Goal: Information Seeking & Learning: Learn about a topic

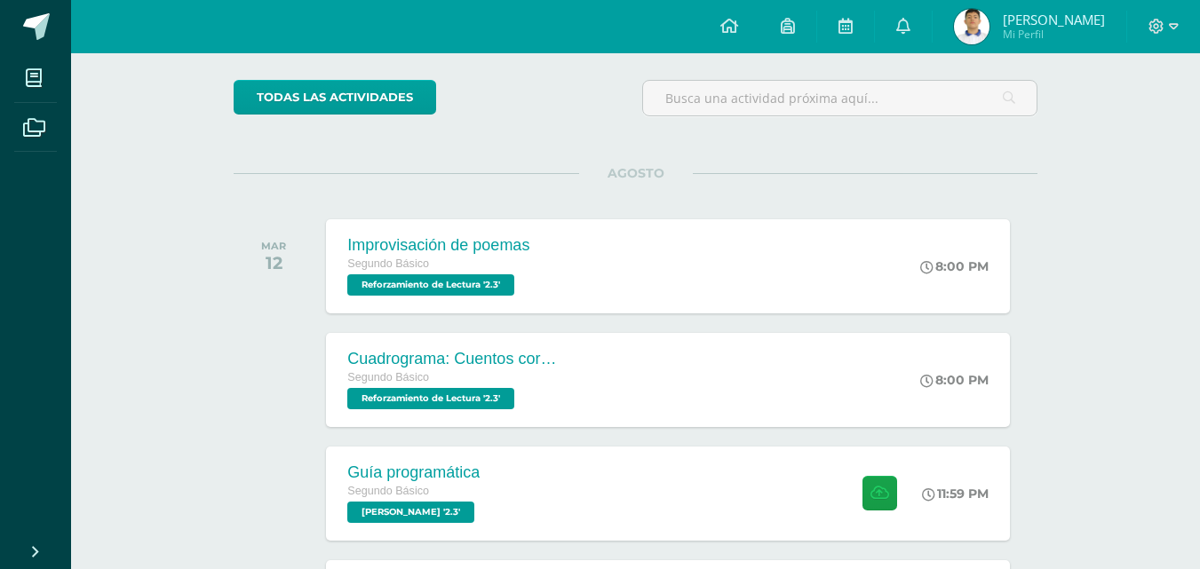
scroll to position [266, 0]
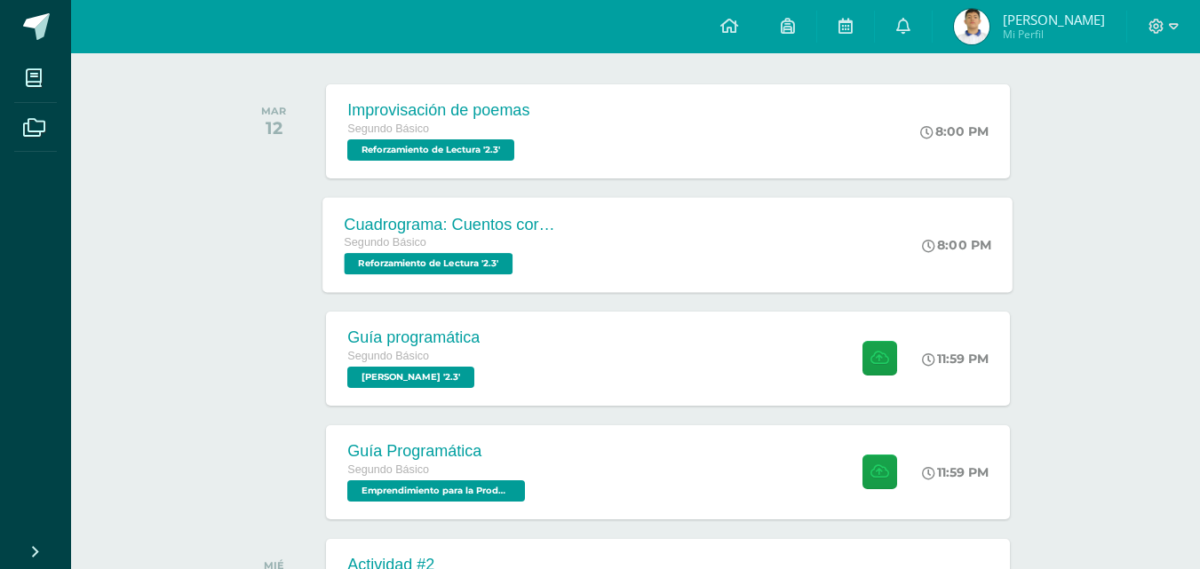
click at [627, 249] on div "Cuadrograma: Cuentos cortos Segundo Básico Reforzamiento de Lectura '2.3' 8:00 …" at bounding box center [668, 244] width 690 height 95
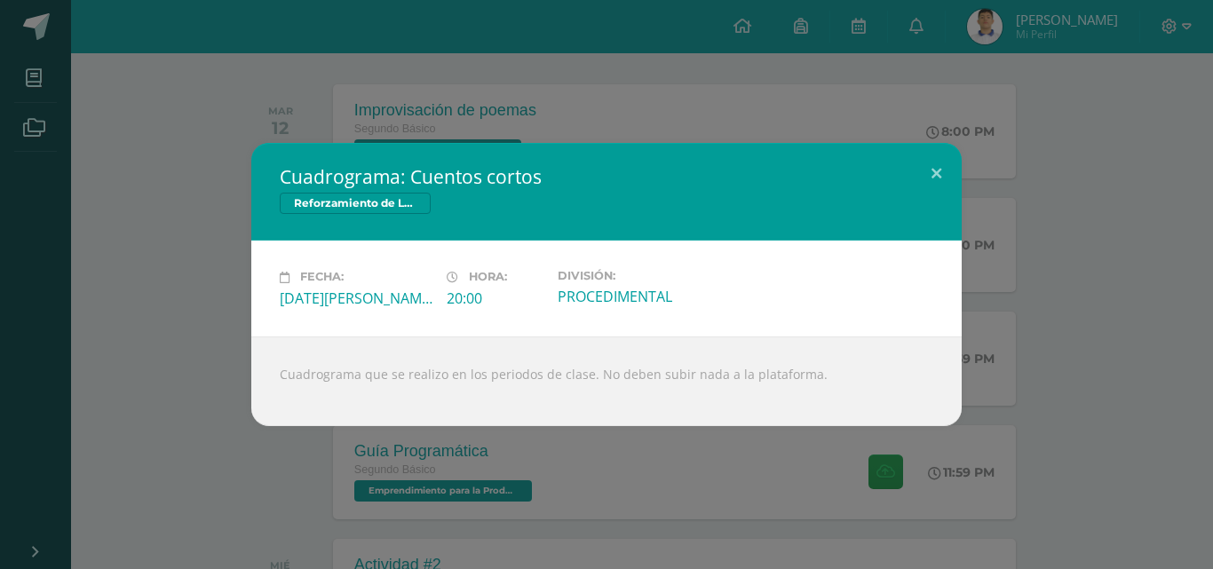
click at [1049, 288] on div "Cuadrograma: Cuentos cortos Reforzamiento de Lectura Fecha: [DATE][PERSON_NAME]…" at bounding box center [606, 284] width 1199 height 282
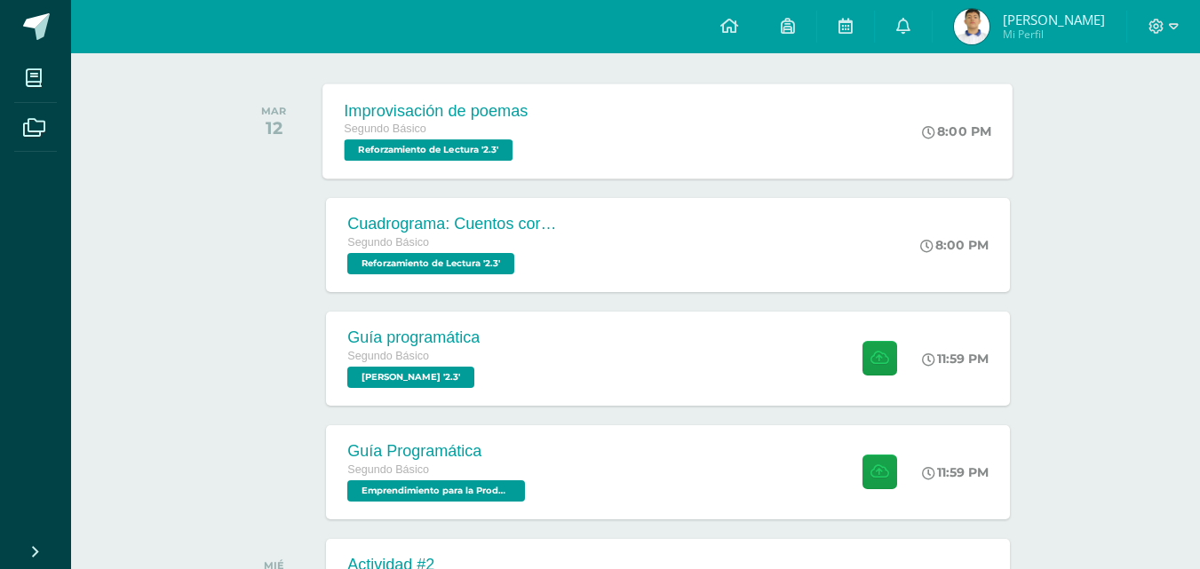
click at [781, 148] on div "Improvisación de poemas Segundo Básico Reforzamiento de Lectura '2.3' 8:00 PM I…" at bounding box center [668, 130] width 690 height 95
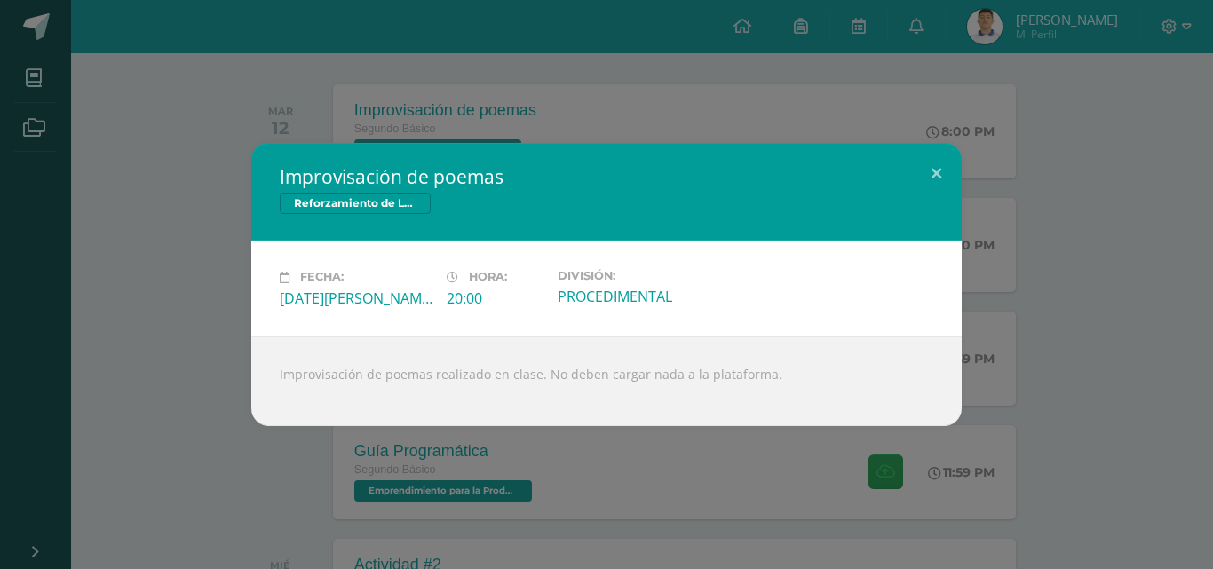
click at [1112, 342] on div "Improvisación de poemas Reforzamiento de Lectura Fecha: [DATE][PERSON_NAME] Hor…" at bounding box center [606, 284] width 1199 height 282
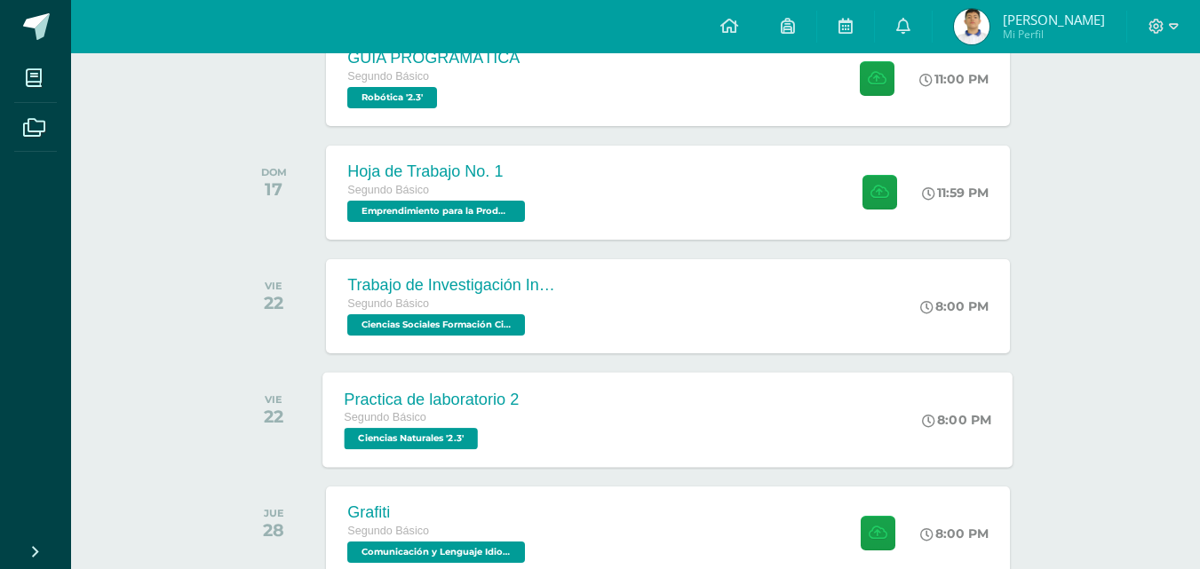
scroll to position [1421, 0]
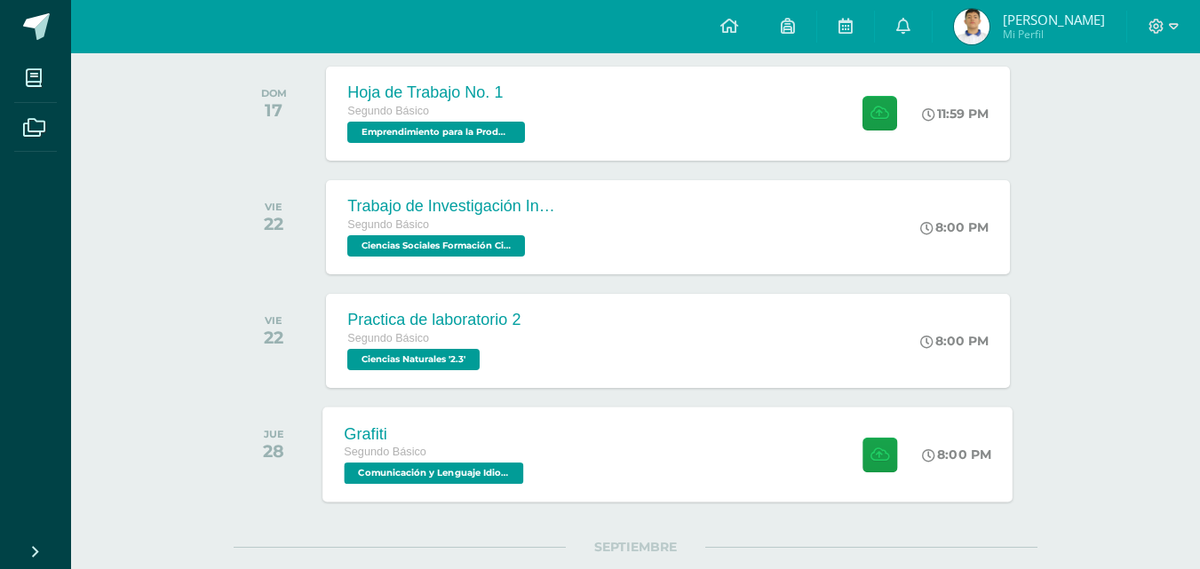
click at [575, 455] on div "Grafiti Segundo Básico Comunicación y Lenguaje Idioma Español '2.3' 8:00 PM Gra…" at bounding box center [668, 454] width 690 height 95
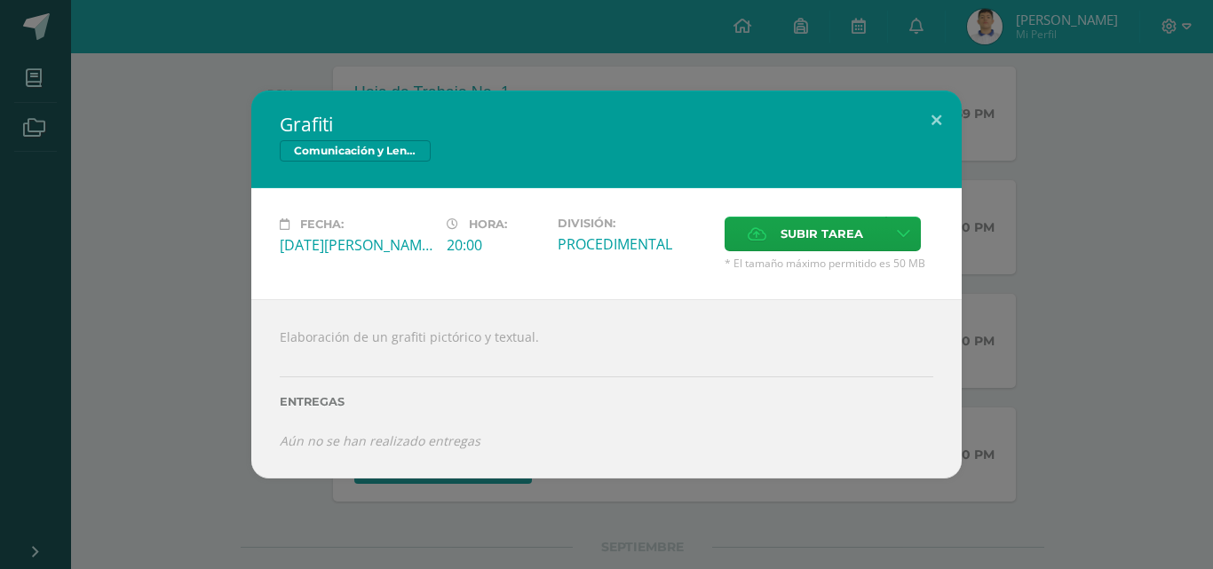
click at [358, 468] on div "Elaboración de un grafiti pictórico y textual. Entregas Aún no se han realizado…" at bounding box center [606, 388] width 710 height 179
drag, startPoint x: 411, startPoint y: 551, endPoint x: 426, endPoint y: 541, distance: 18.0
click at [410, 551] on div "Grafiti Comunicación y Lenguaje Idioma Español Fecha: [DATE][PERSON_NAME] Hora:…" at bounding box center [606, 284] width 1213 height 569
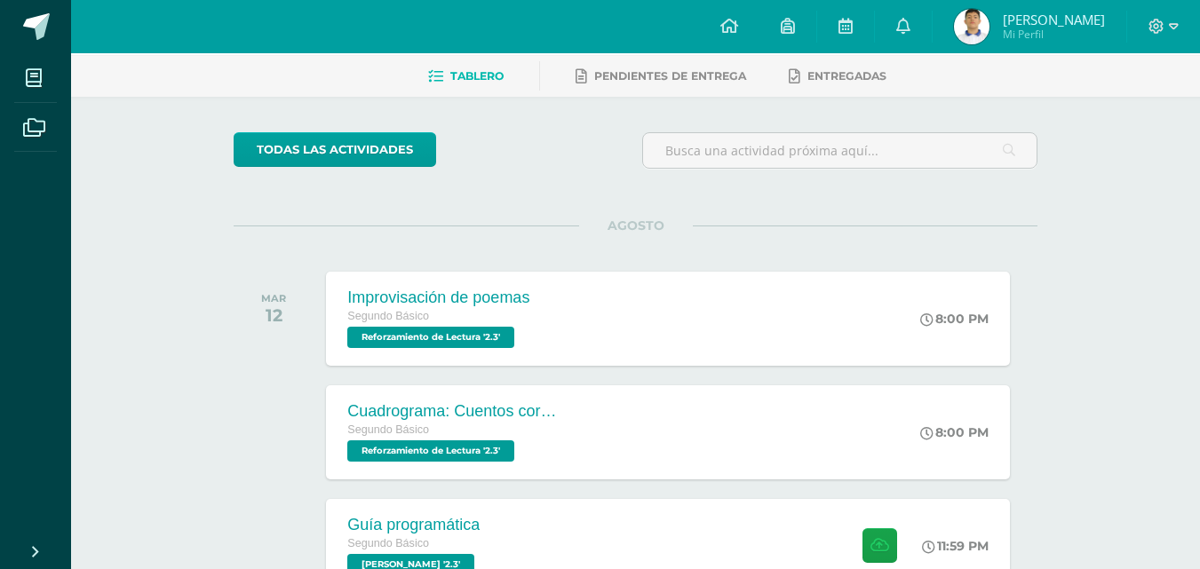
scroll to position [0, 0]
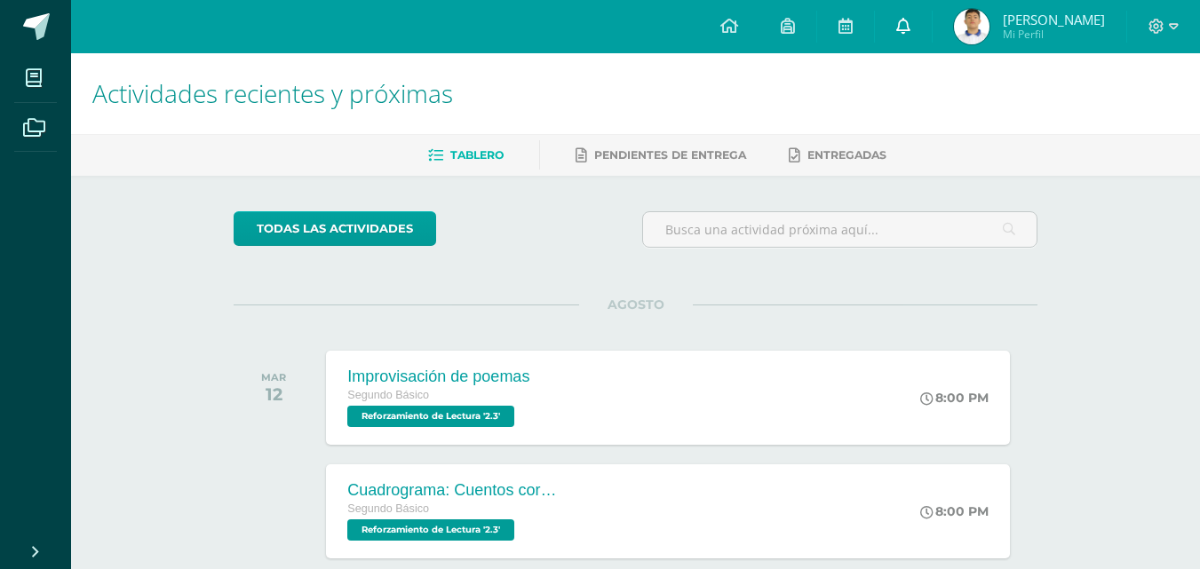
click at [932, 30] on link at bounding box center [903, 26] width 57 height 53
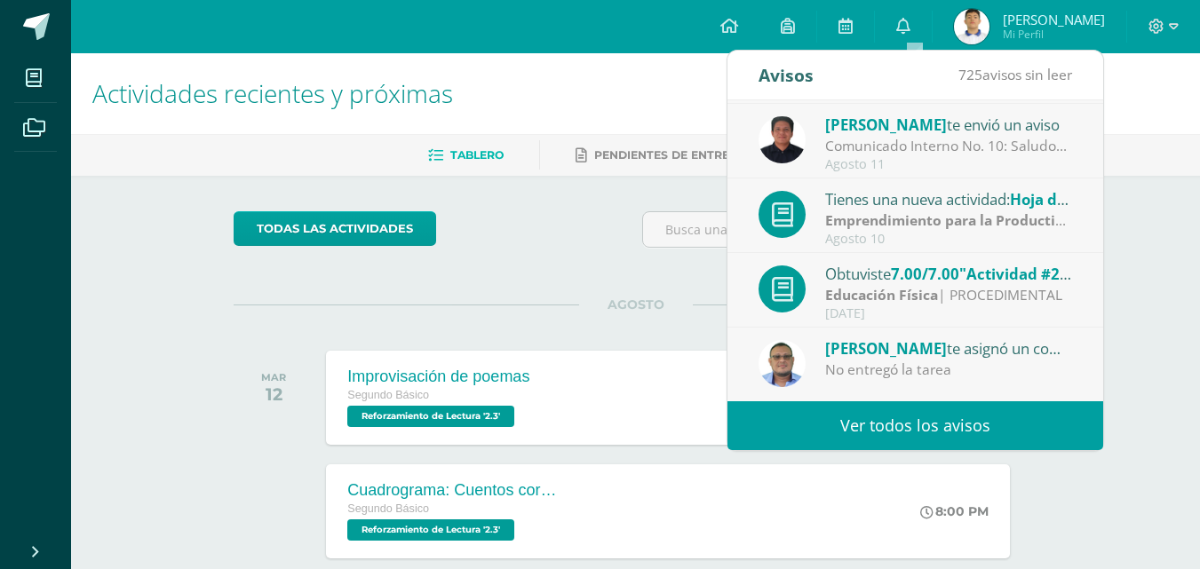
scroll to position [296, 0]
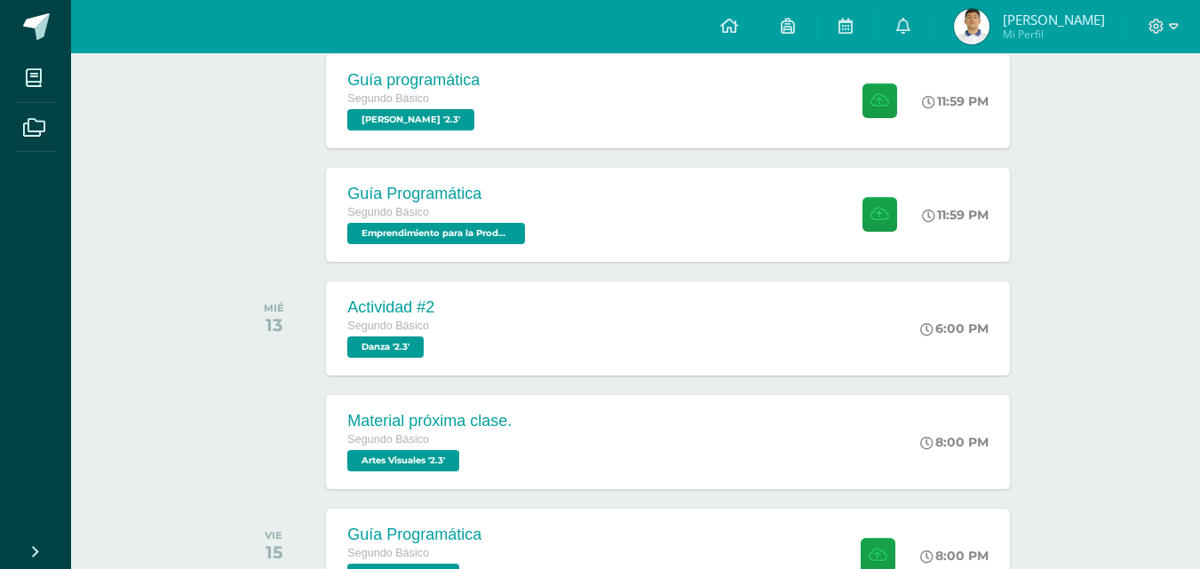
scroll to position [533, 0]
